Goal: Transaction & Acquisition: Obtain resource

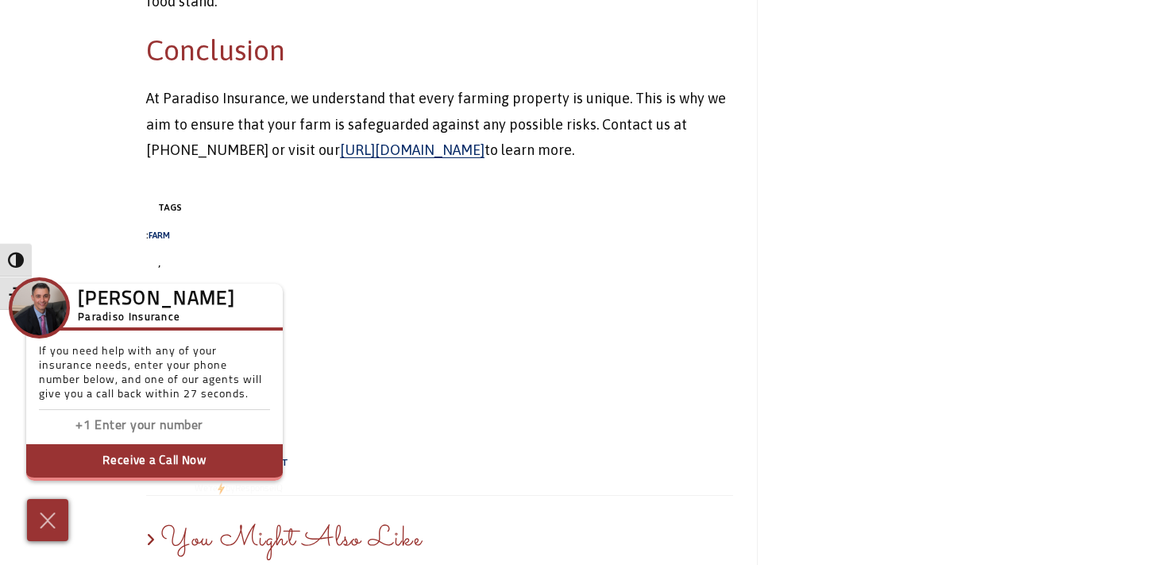
scroll to position [3020, 0]
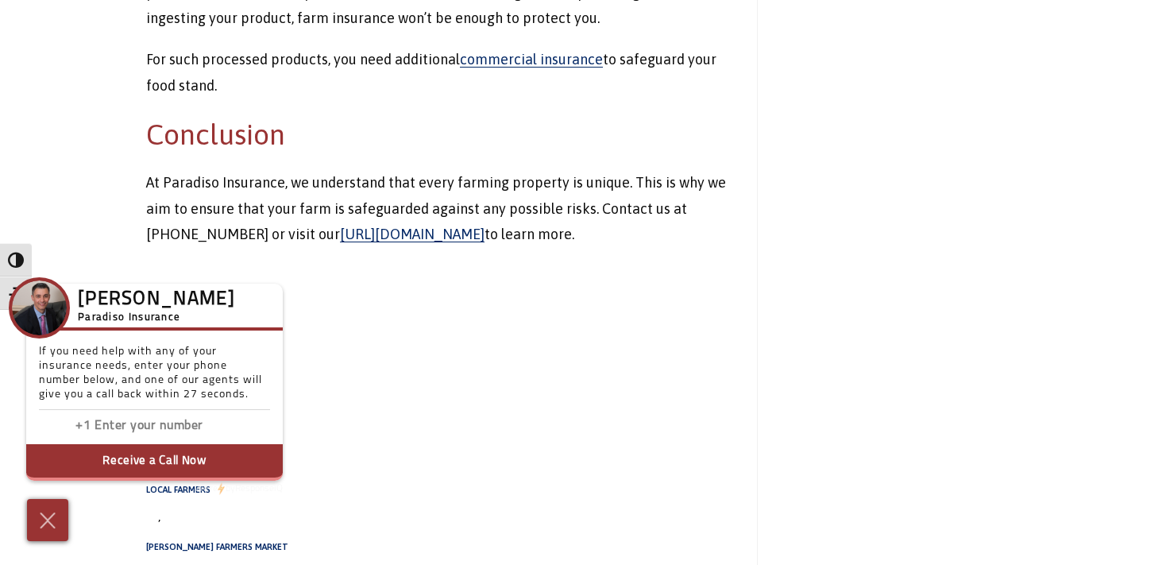
drag, startPoint x: 647, startPoint y: 222, endPoint x: 126, endPoint y: 172, distance: 523.6
click at [427, 328] on span "," at bounding box center [439, 348] width 587 height 41
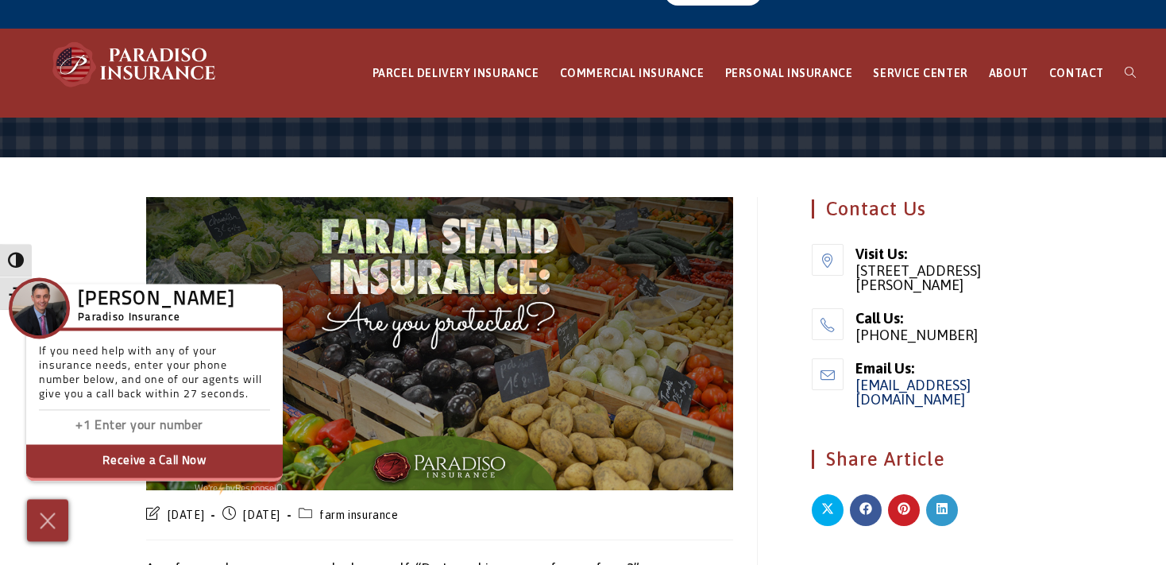
scroll to position [0, 0]
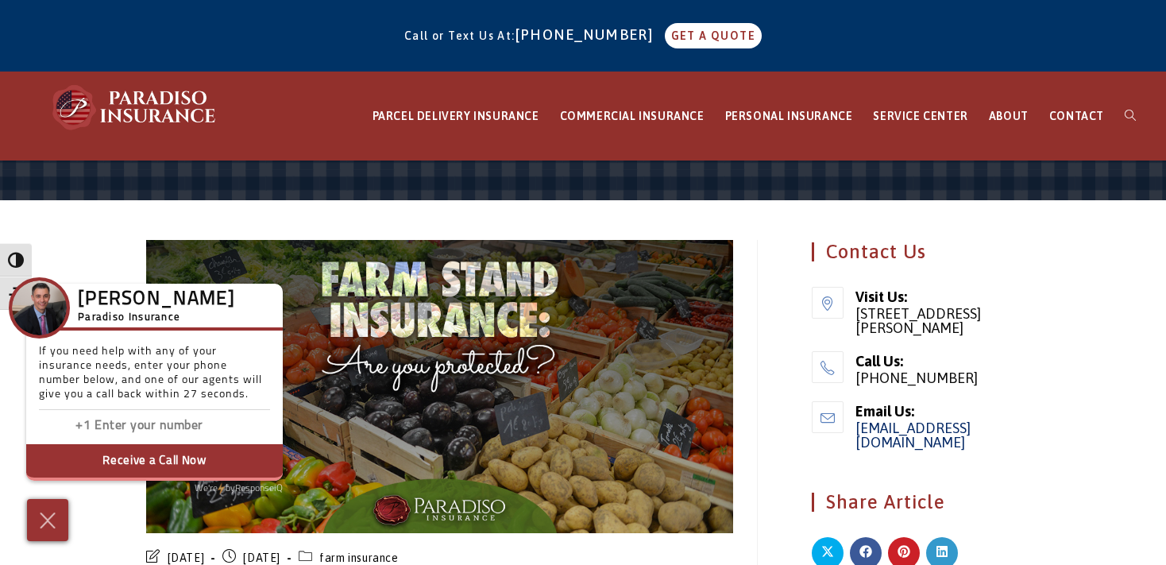
drag, startPoint x: 237, startPoint y: 231, endPoint x: 871, endPoint y: 494, distance: 686.5
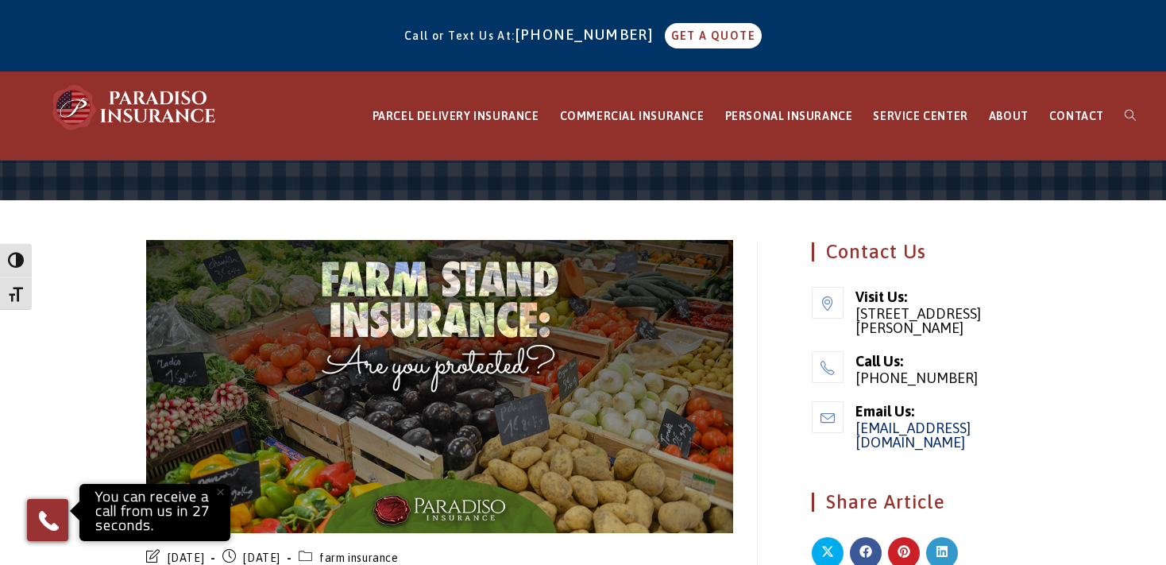
click at [1027, 186] on span at bounding box center [583, 181] width 1166 height 40
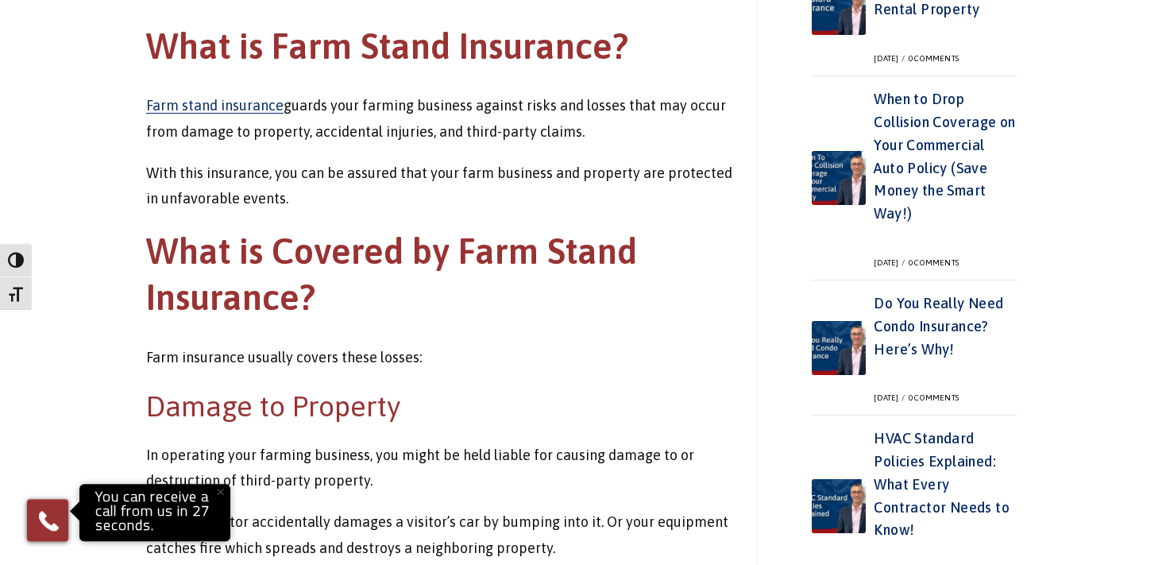
scroll to position [923, 0]
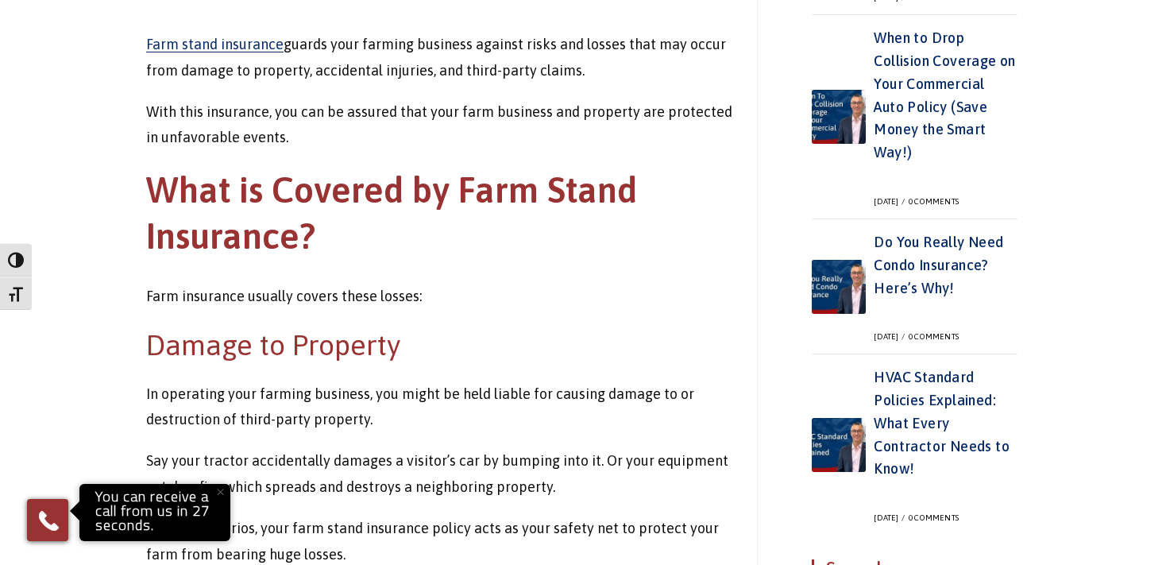
click at [175, 501] on p "You can receive a call from us in 27 seconds." at bounding box center [154, 512] width 143 height 49
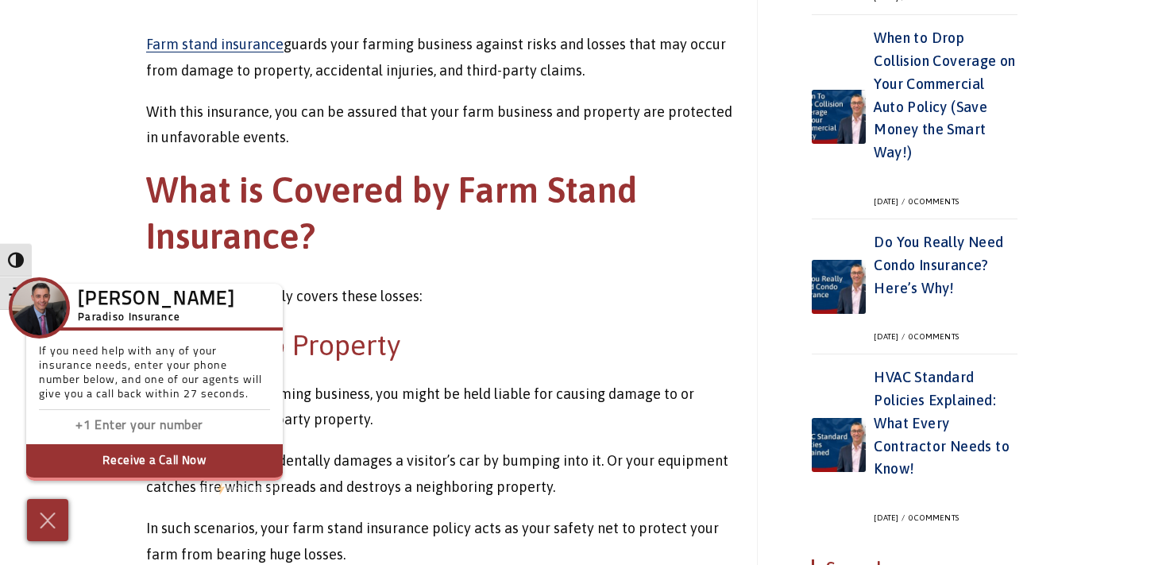
click at [109, 427] on input "Enter phone number" at bounding box center [174, 426] width 159 height 23
type input "5088216207"
click at [161, 463] on button "Receive a Call Now" at bounding box center [154, 462] width 257 height 37
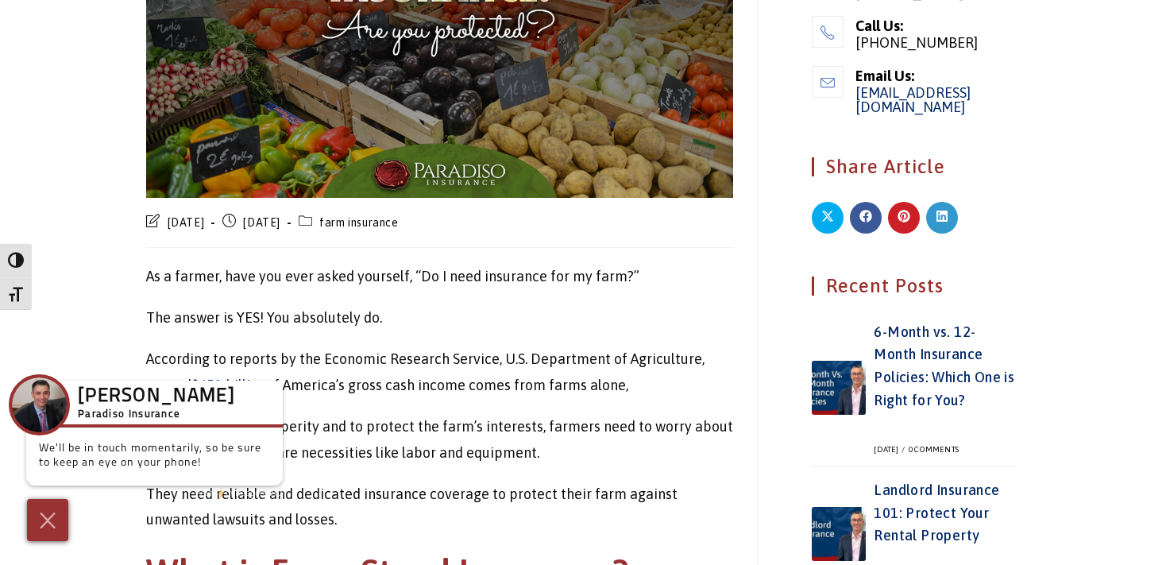
scroll to position [0, 0]
